Goal: Task Accomplishment & Management: Use online tool/utility

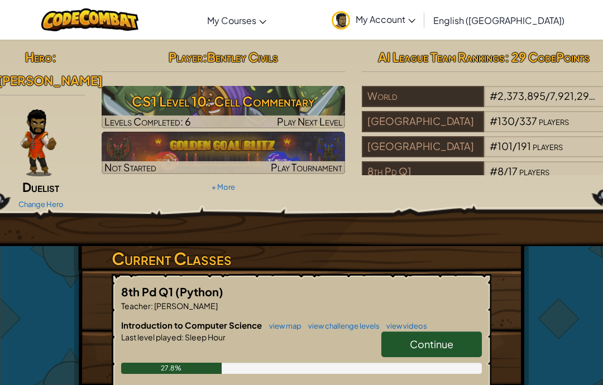
click at [434, 343] on span "Continue" at bounding box center [432, 344] width 44 height 13
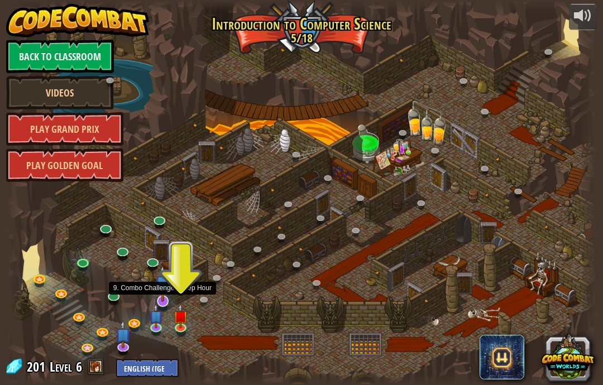
click at [161, 294] on img at bounding box center [163, 283] width 16 height 37
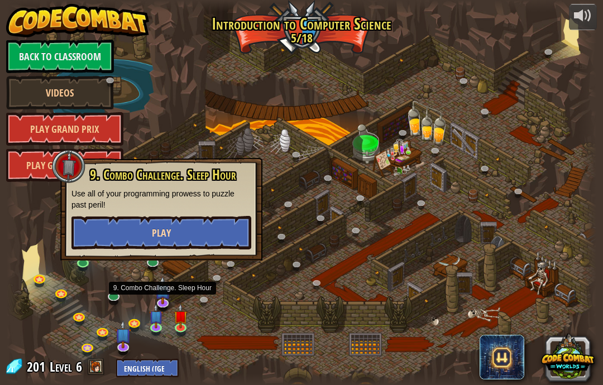
click at [105, 236] on button "Play" at bounding box center [161, 232] width 180 height 33
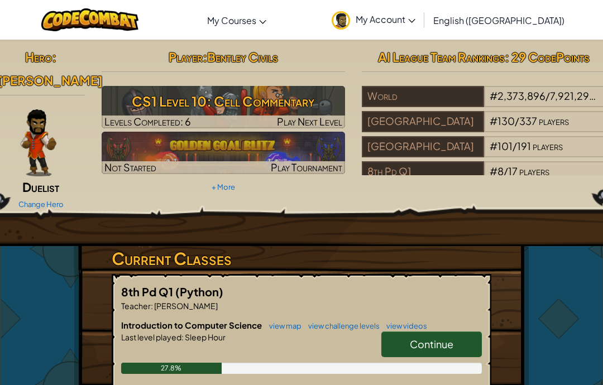
click at [441, 344] on span "Continue" at bounding box center [432, 344] width 44 height 13
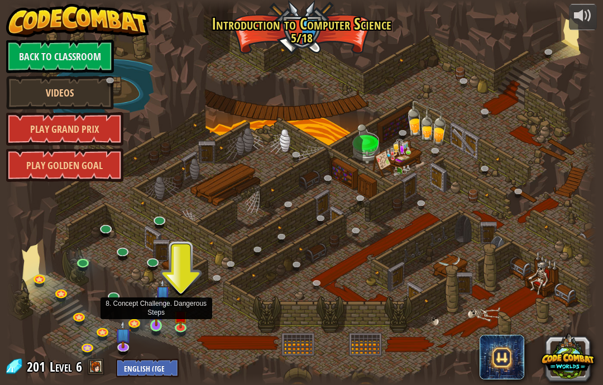
click at [157, 323] on img at bounding box center [156, 310] width 15 height 33
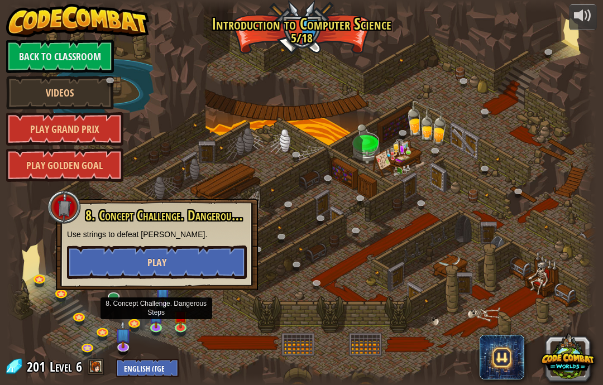
click at [214, 252] on button "Play" at bounding box center [157, 262] width 180 height 33
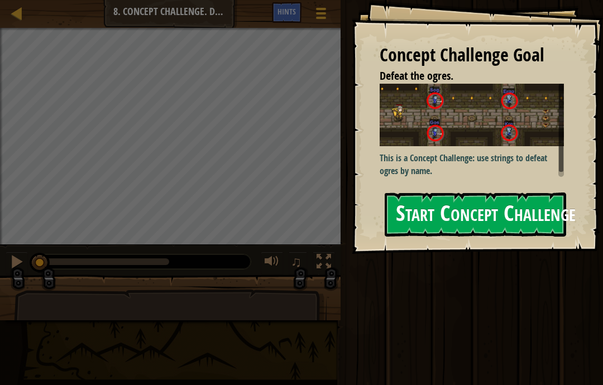
click at [535, 199] on button "Start Concept Challenge" at bounding box center [474, 215] width 181 height 44
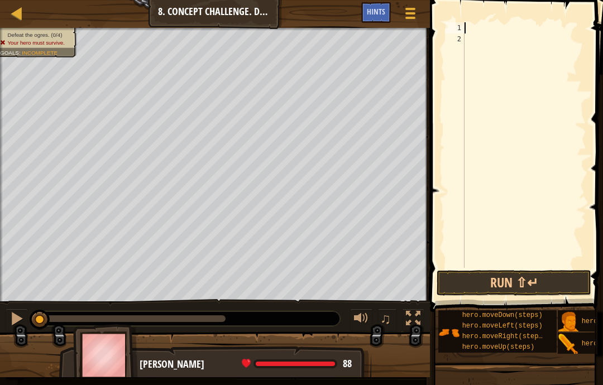
scroll to position [12, 15]
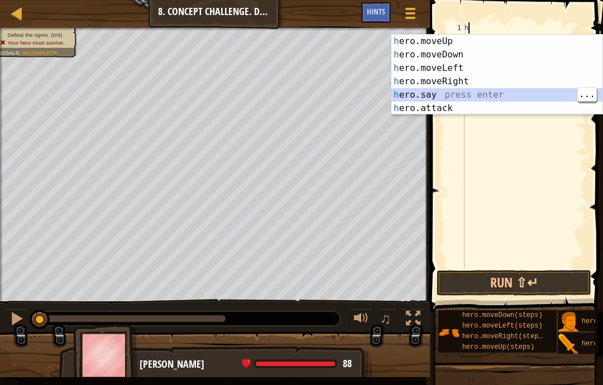
click at [446, 103] on div "h ero.moveUp press enter h ero.moveDown press enter h ero.moveLeft press enter …" at bounding box center [496, 88] width 211 height 107
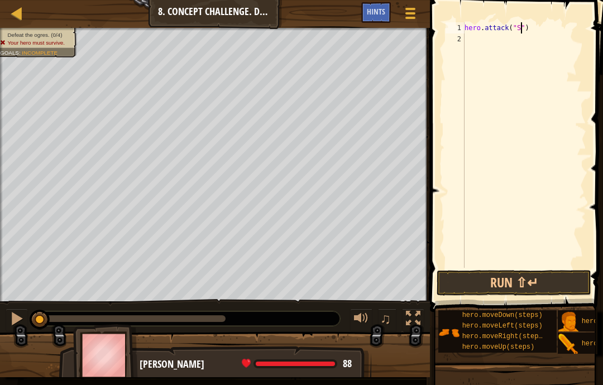
scroll to position [12, 23]
click at [469, 40] on div "hero . attack ( "Sog" )" at bounding box center [524, 156] width 124 height 268
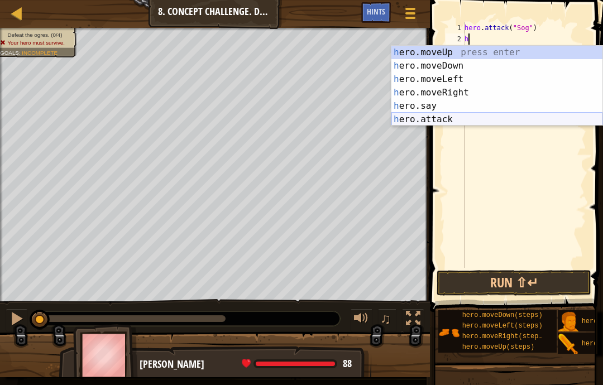
click at [459, 122] on div "h ero.moveUp press enter h ero.moveDown press enter h ero.moveLeft press enter …" at bounding box center [496, 99] width 211 height 107
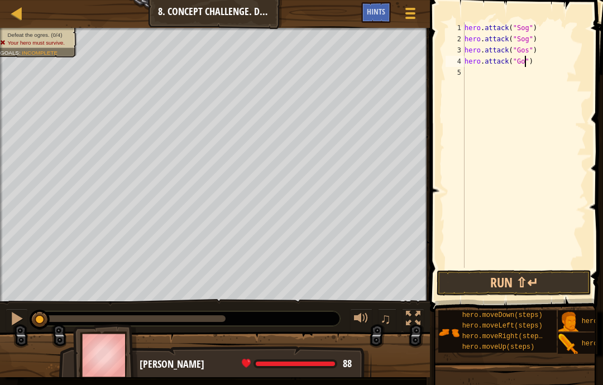
scroll to position [12, 23]
click at [546, 286] on button "Run ⇧↵" at bounding box center [513, 283] width 155 height 26
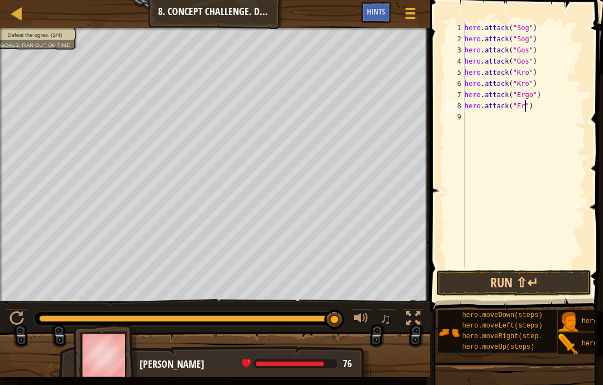
scroll to position [12, 27]
type textarea "abcde fg"
click at [552, 275] on button "Run ⇧↵" at bounding box center [513, 283] width 155 height 26
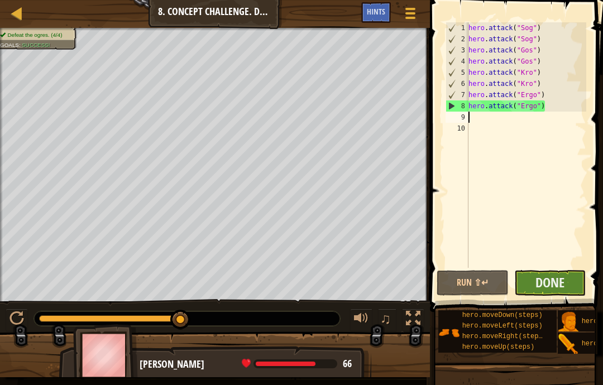
click at [570, 285] on button "Done" at bounding box center [550, 283] width 72 height 26
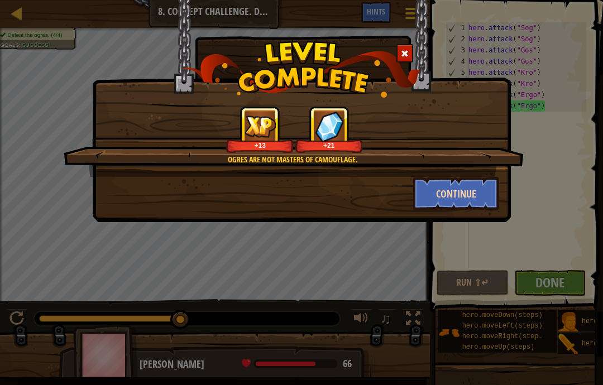
click at [478, 193] on button "Continue" at bounding box center [456, 193] width 86 height 33
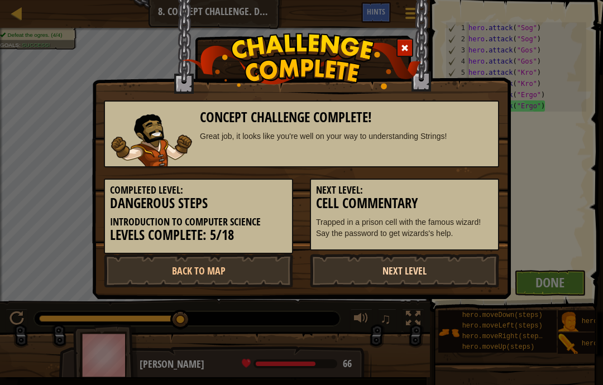
click at [468, 266] on link "Next Level" at bounding box center [404, 270] width 189 height 33
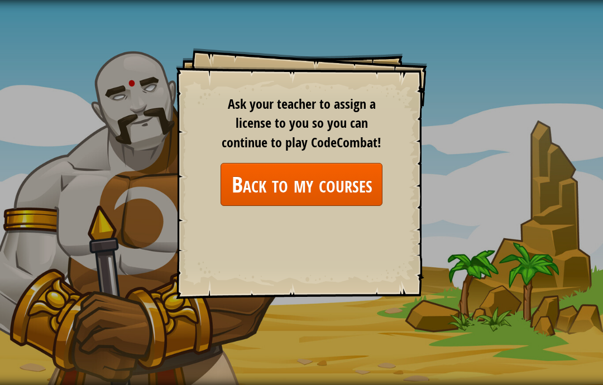
click at [368, 182] on link "Back to my courses" at bounding box center [301, 184] width 162 height 43
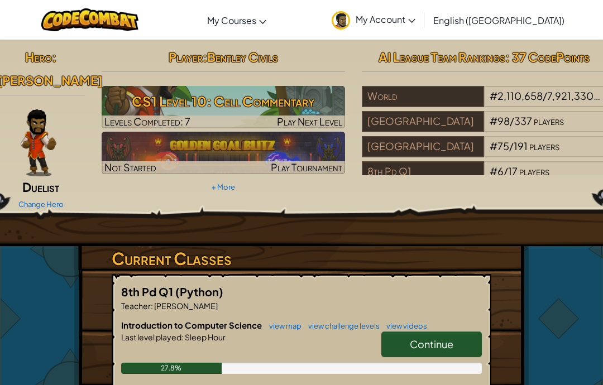
click at [429, 341] on span "Continue" at bounding box center [432, 344] width 44 height 13
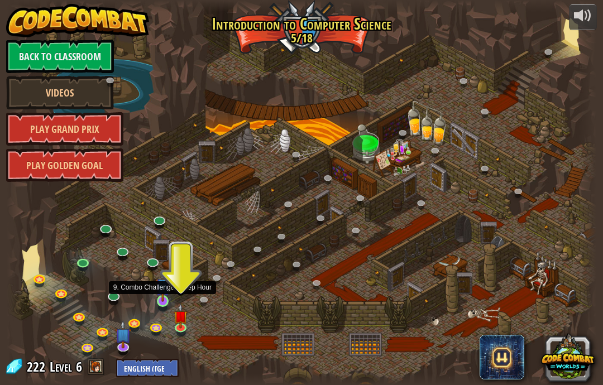
click at [162, 300] on img at bounding box center [163, 285] width 15 height 33
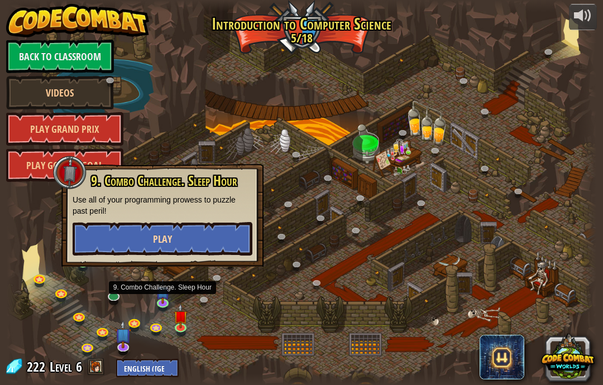
click at [215, 251] on button "Play" at bounding box center [163, 238] width 180 height 33
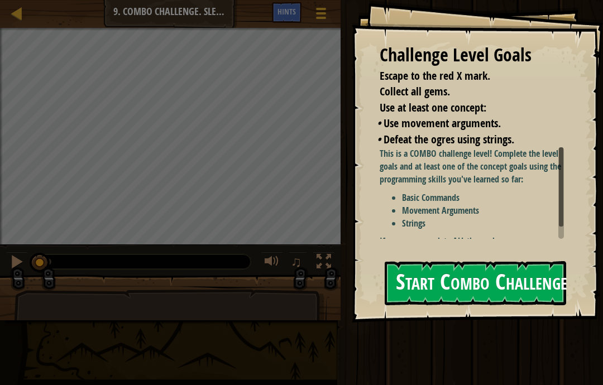
click at [540, 269] on button "Start Combo Challenge" at bounding box center [474, 283] width 181 height 44
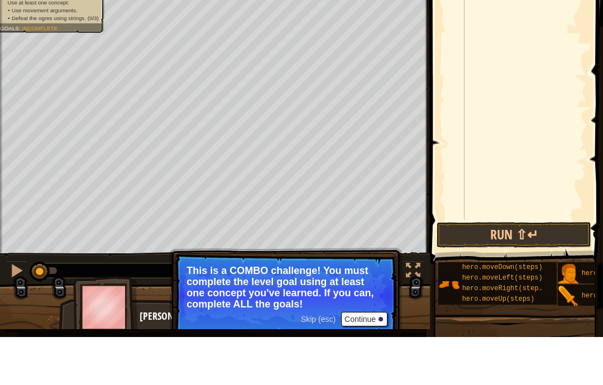
click at [374, 360] on button "Continue" at bounding box center [364, 367] width 46 height 15
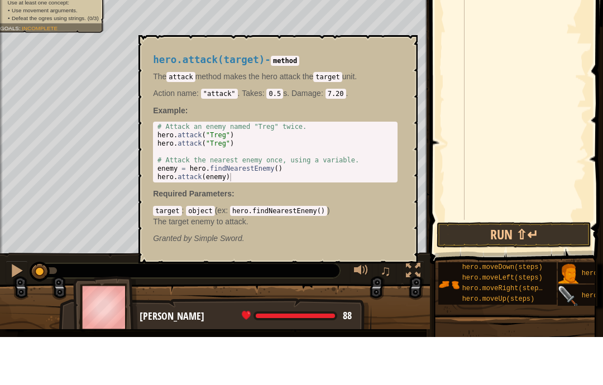
click at [575, 334] on img at bounding box center [567, 344] width 21 height 21
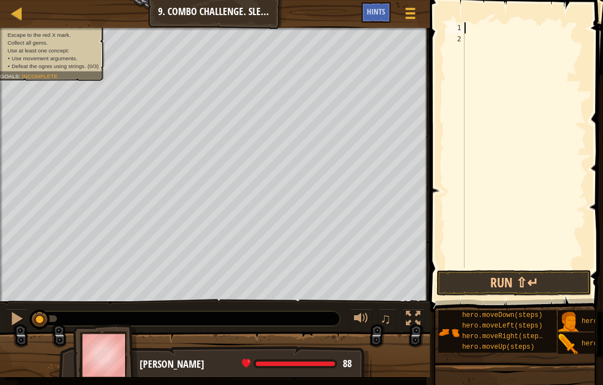
click at [37, 64] on span "Defeat the ogres using strings. (0/3)" at bounding box center [55, 66] width 87 height 6
click at [59, 67] on span "Defeat the ogres using strings. (0/3)" at bounding box center [55, 66] width 87 height 6
click at [56, 51] on span "Use at least one concept:" at bounding box center [38, 50] width 62 height 6
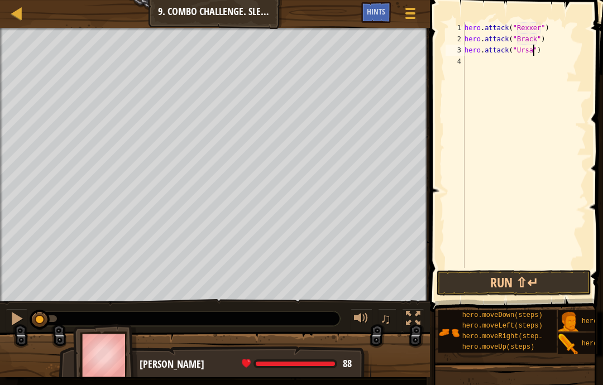
scroll to position [12, 27]
click at [535, 282] on button "Run ⇧↵" at bounding box center [513, 283] width 155 height 26
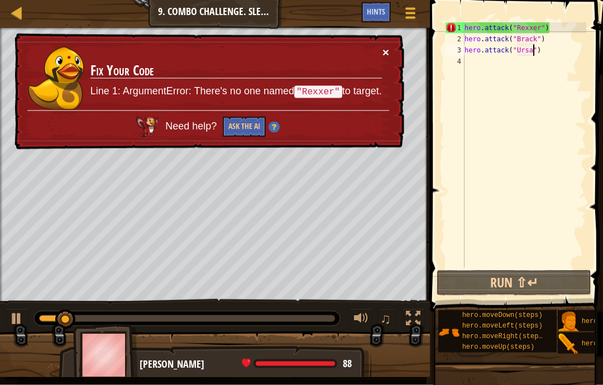
click at [387, 49] on button "×" at bounding box center [385, 52] width 7 height 12
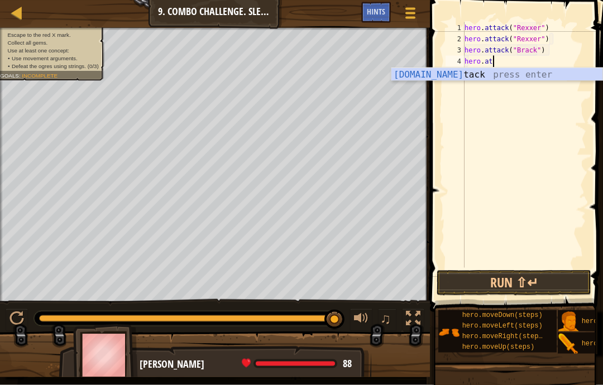
scroll to position [12, 35]
type textarea "abcde fg"
